Goal: Task Accomplishment & Management: Manage account settings

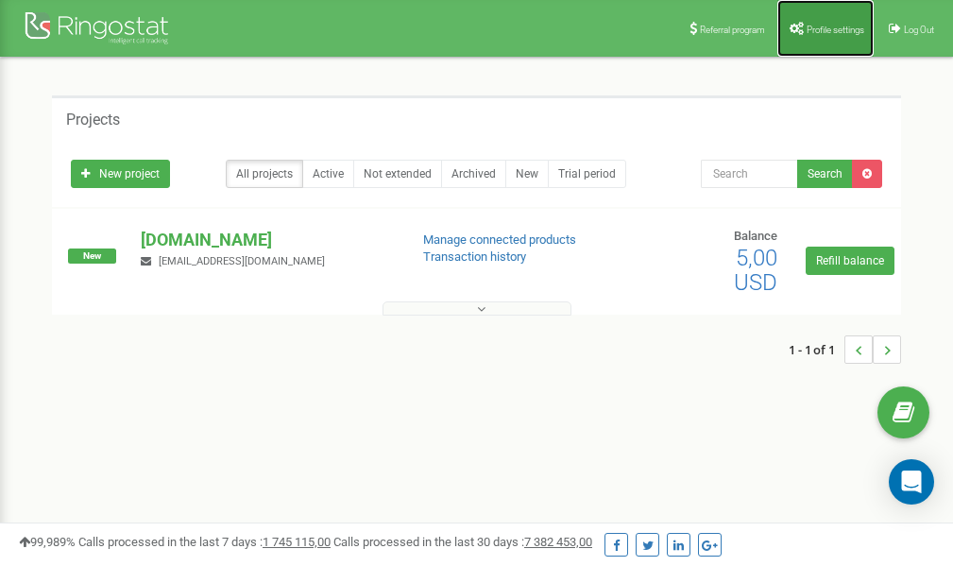
click at [830, 29] on span "Profile settings" at bounding box center [835, 30] width 58 height 10
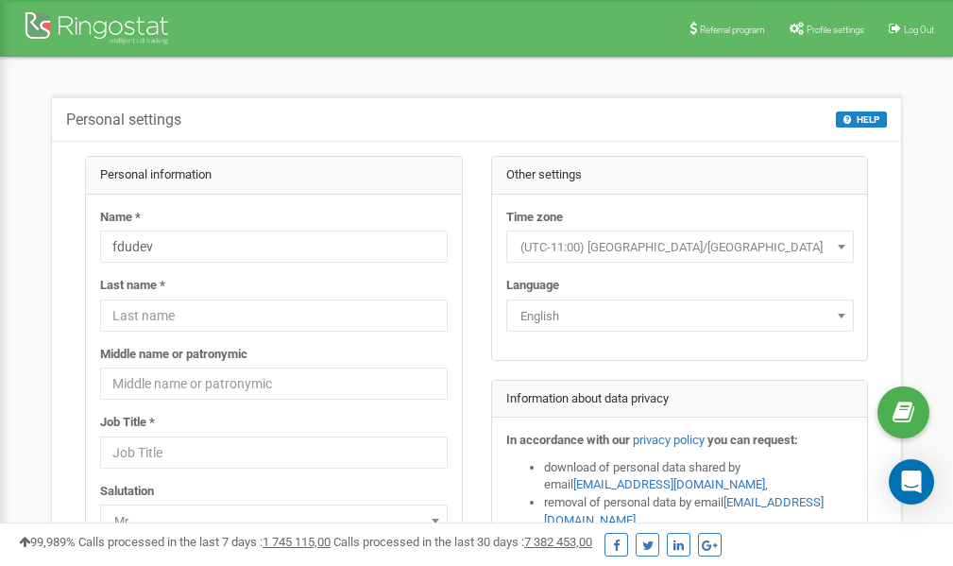
scroll to position [94, 0]
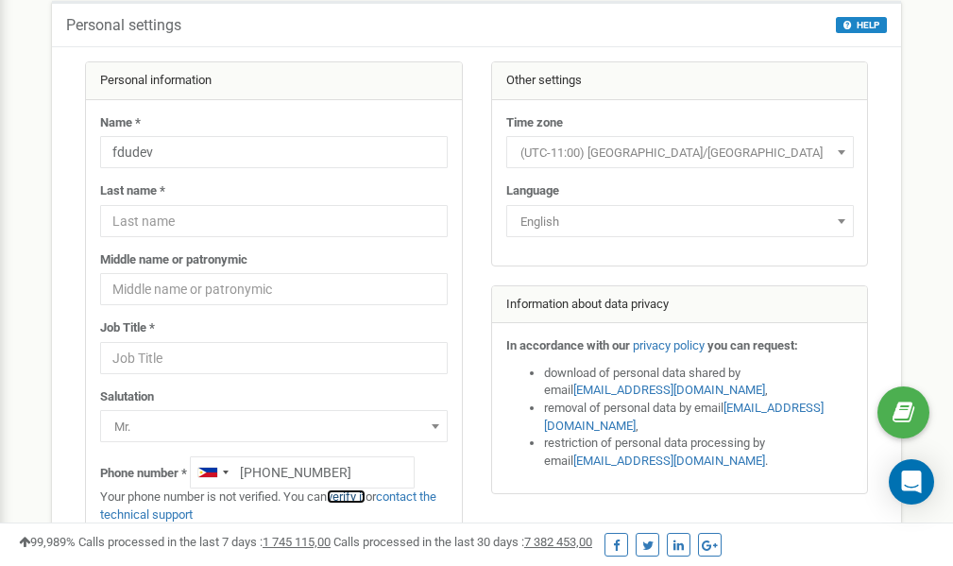
click at [361, 495] on link "verify it" at bounding box center [346, 496] width 39 height 14
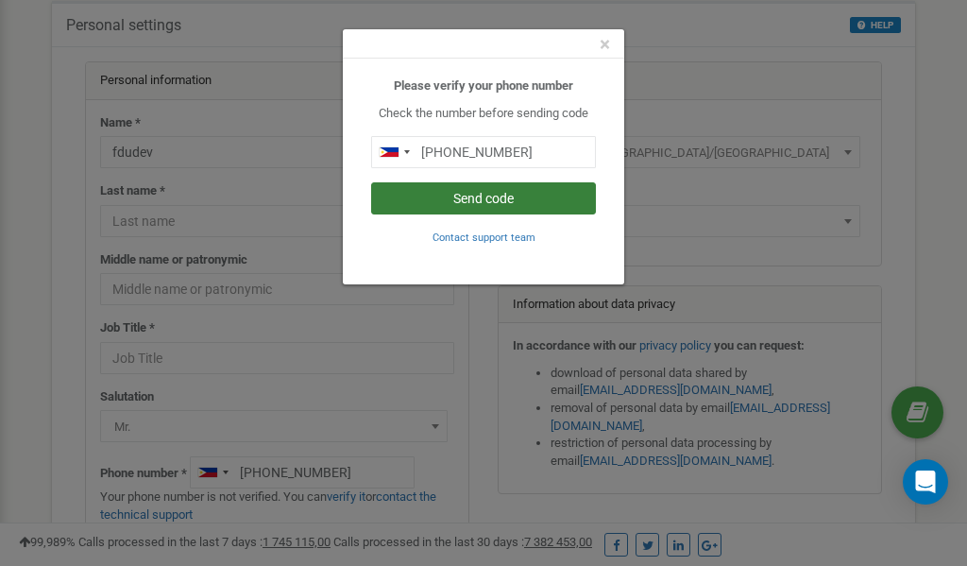
click at [525, 195] on button "Send code" at bounding box center [483, 198] width 225 height 32
